Goal: Task Accomplishment & Management: Manage account settings

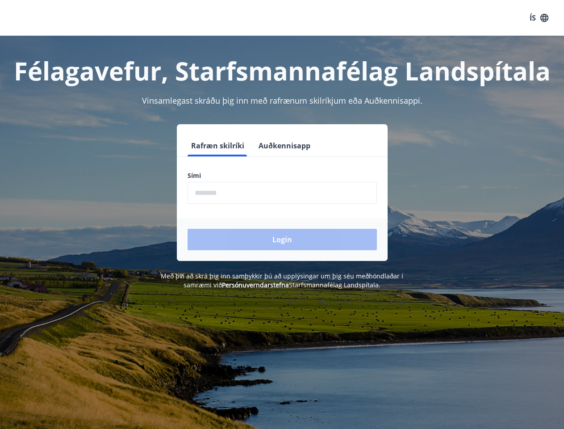
click at [282, 214] on form "Rafræn skilríki Auðkennisapp Sími ​ Login" at bounding box center [282, 198] width 211 height 126
click at [539, 18] on button "ÍS" at bounding box center [539, 18] width 29 height 16
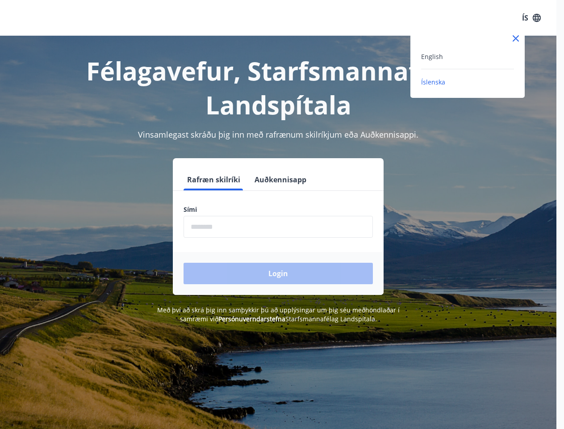
click at [217, 146] on div at bounding box center [282, 214] width 564 height 429
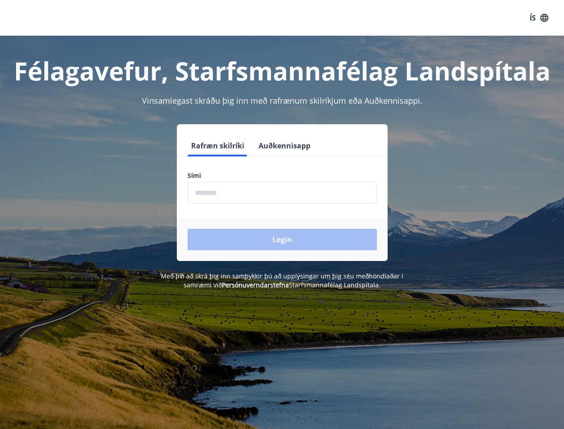
click at [283, 146] on button "Auðkennisapp" at bounding box center [284, 145] width 59 height 21
